Goal: Task Accomplishment & Management: Use online tool/utility

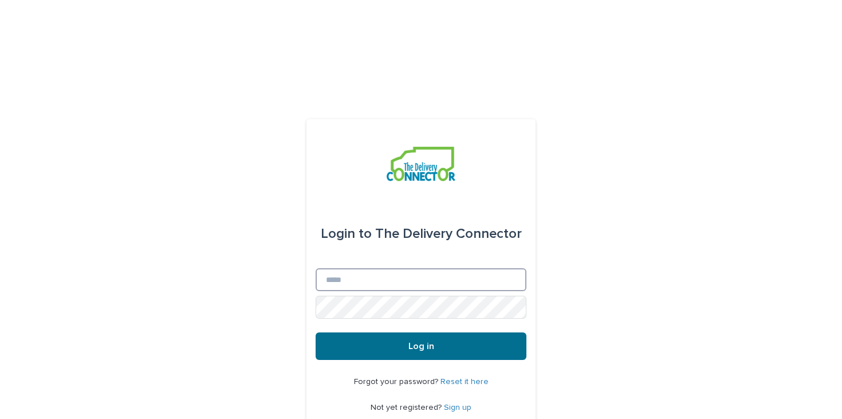
type input "**********"
click at [478, 332] on button "Log in" at bounding box center [421, 346] width 211 height 28
